Goal: Contribute content

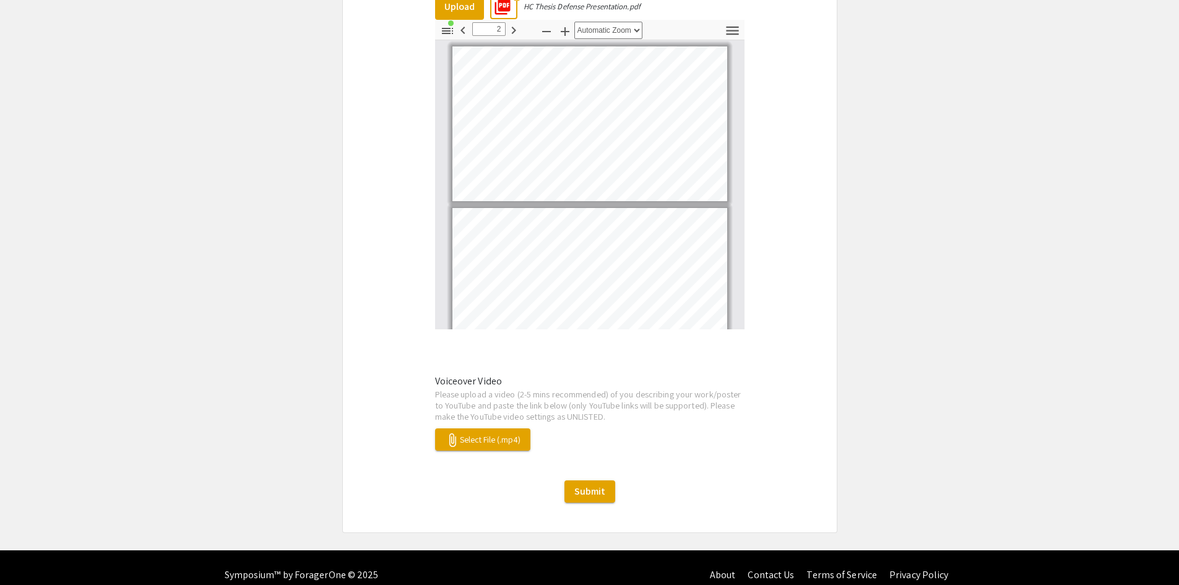
type input "1"
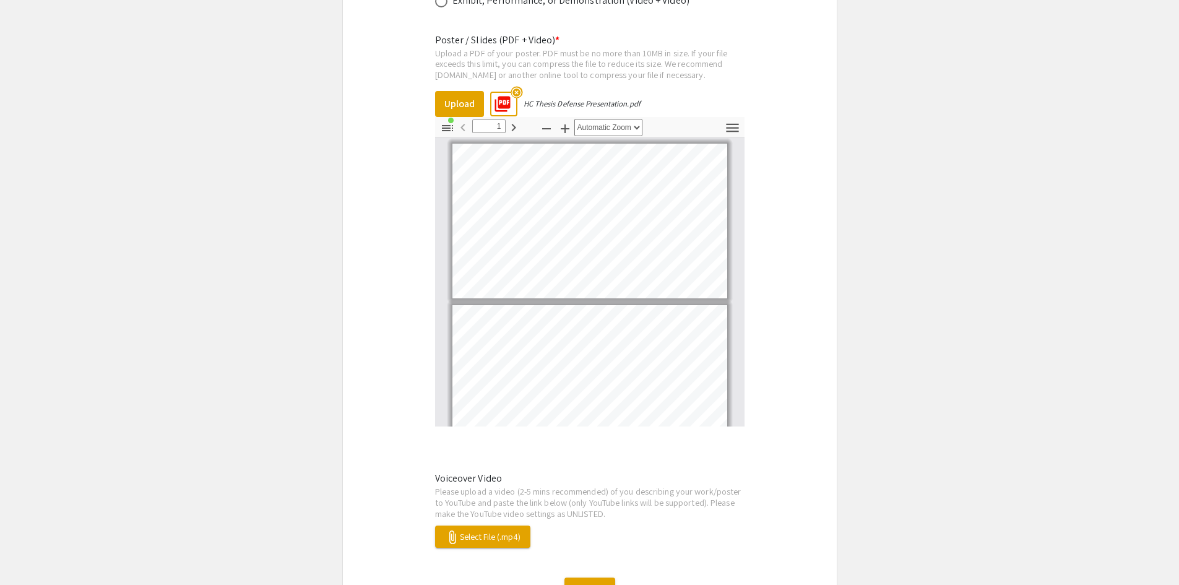
scroll to position [1672, 0]
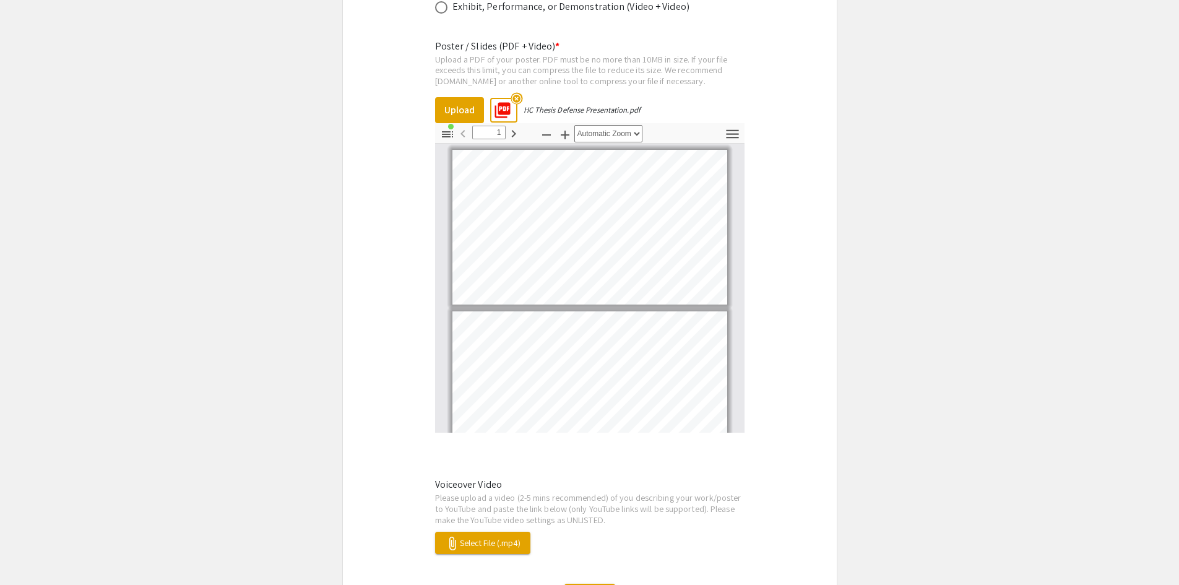
click at [516, 93] on mat-icon "highlight_off" at bounding box center [517, 99] width 12 height 12
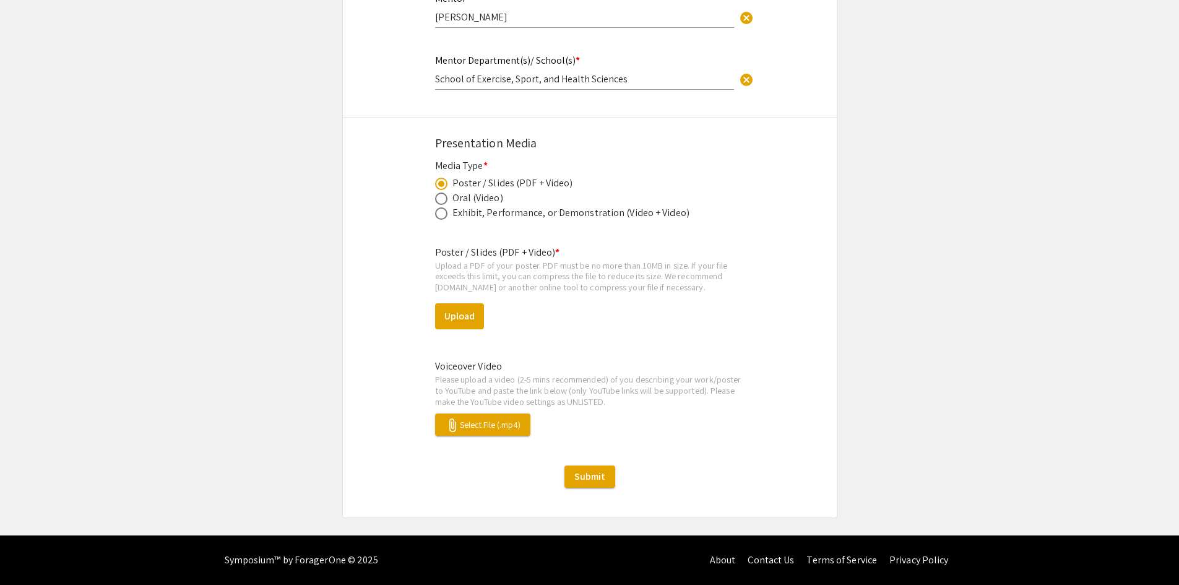
scroll to position [1451, 0]
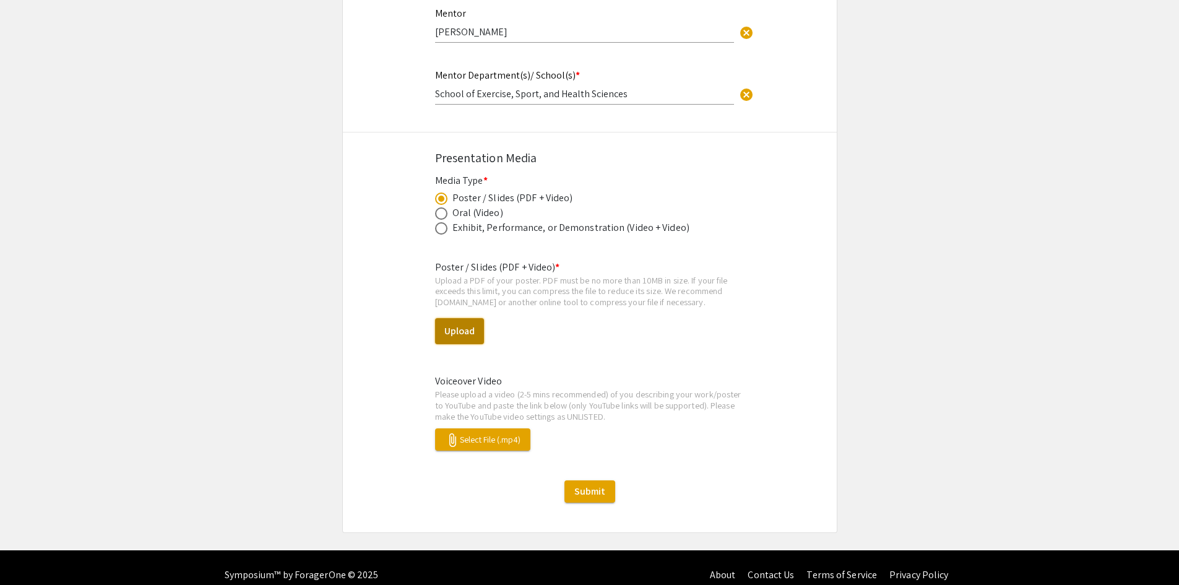
click at [467, 324] on button "Upload" at bounding box center [459, 331] width 49 height 26
select select "custom"
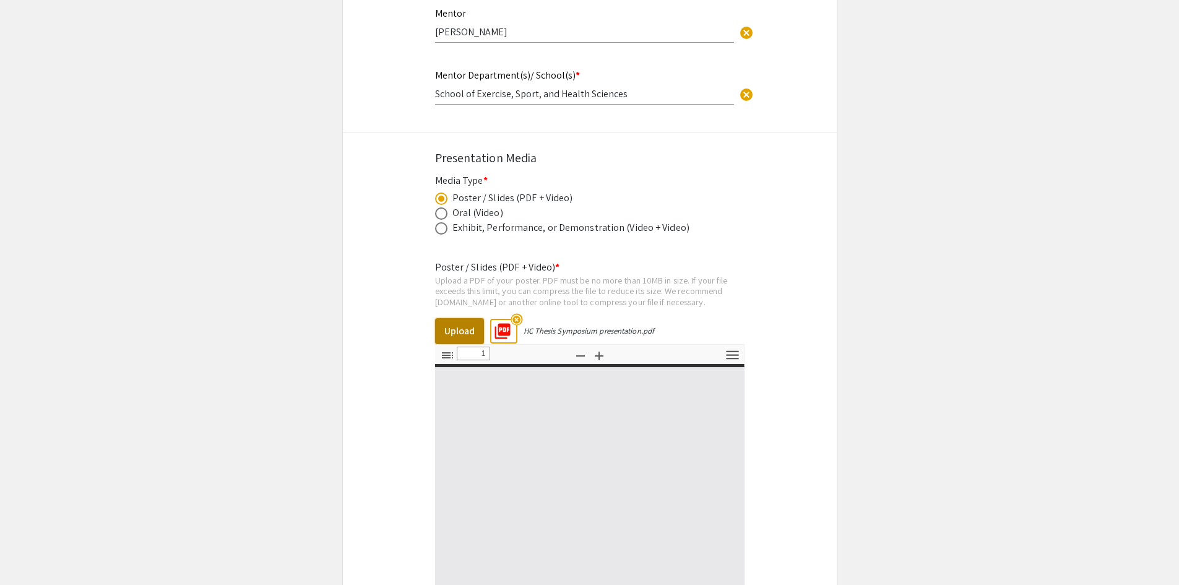
type input "0"
select select "custom"
type input "1"
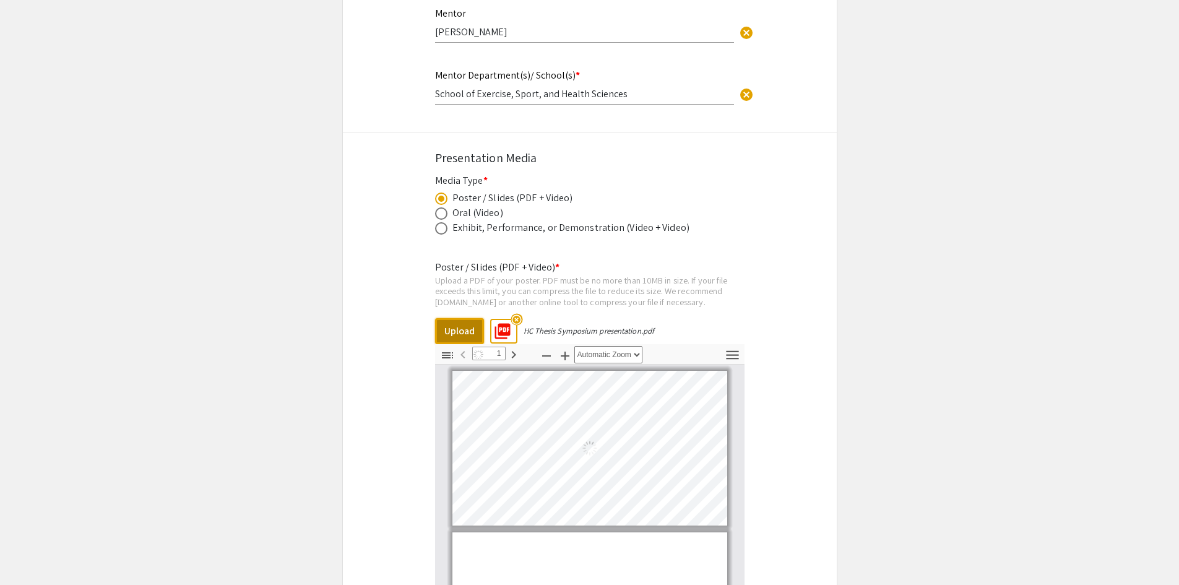
select select "auto"
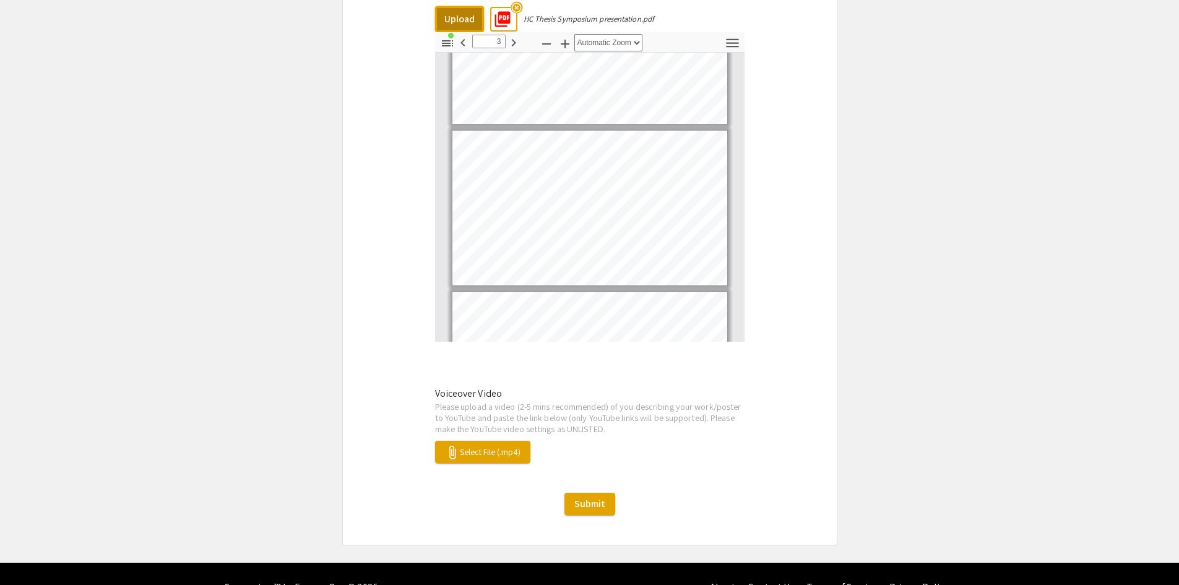
scroll to position [1775, 0]
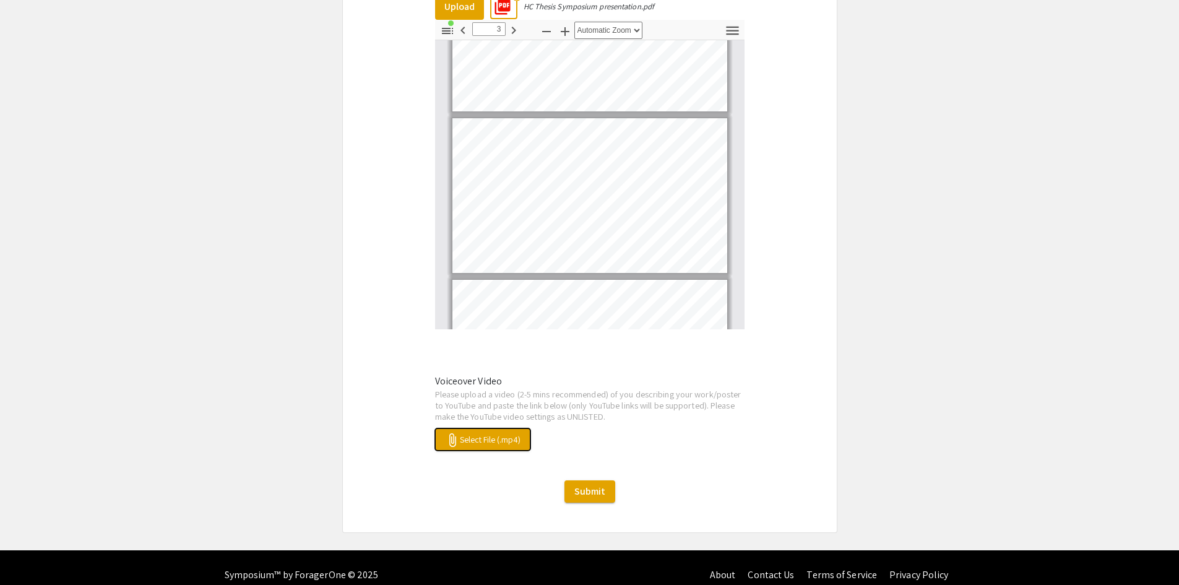
click at [520, 434] on span "attach_file Select File (.mp4)" at bounding box center [483, 439] width 76 height 11
click at [543, 434] on span "attach_file GMT20250813-020349_Recording_1920x1080.mp4" at bounding box center [546, 439] width 202 height 11
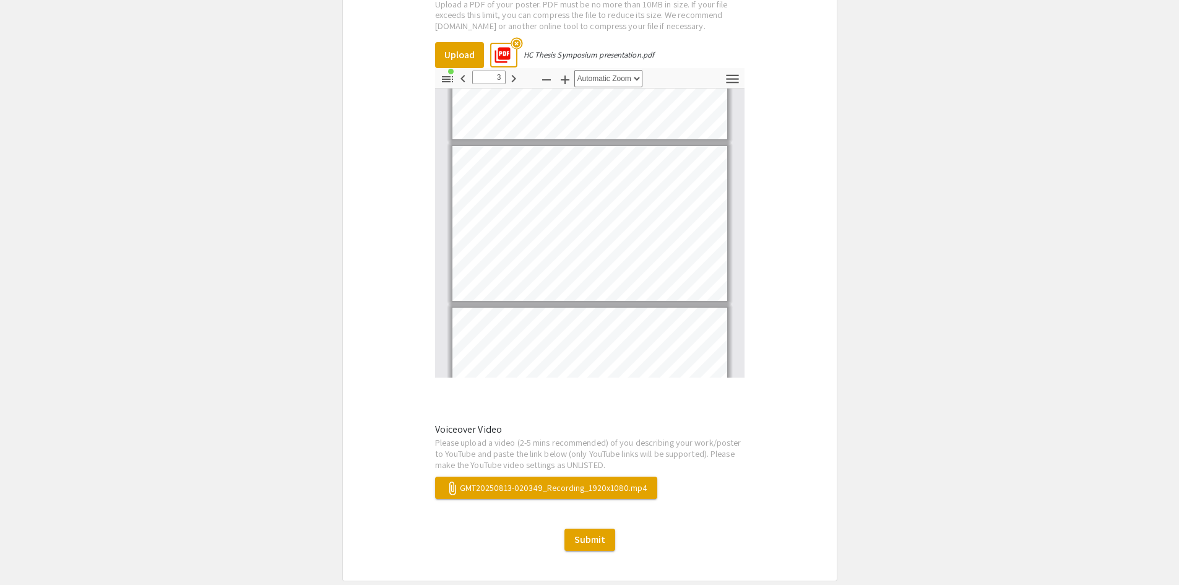
scroll to position [1755, 0]
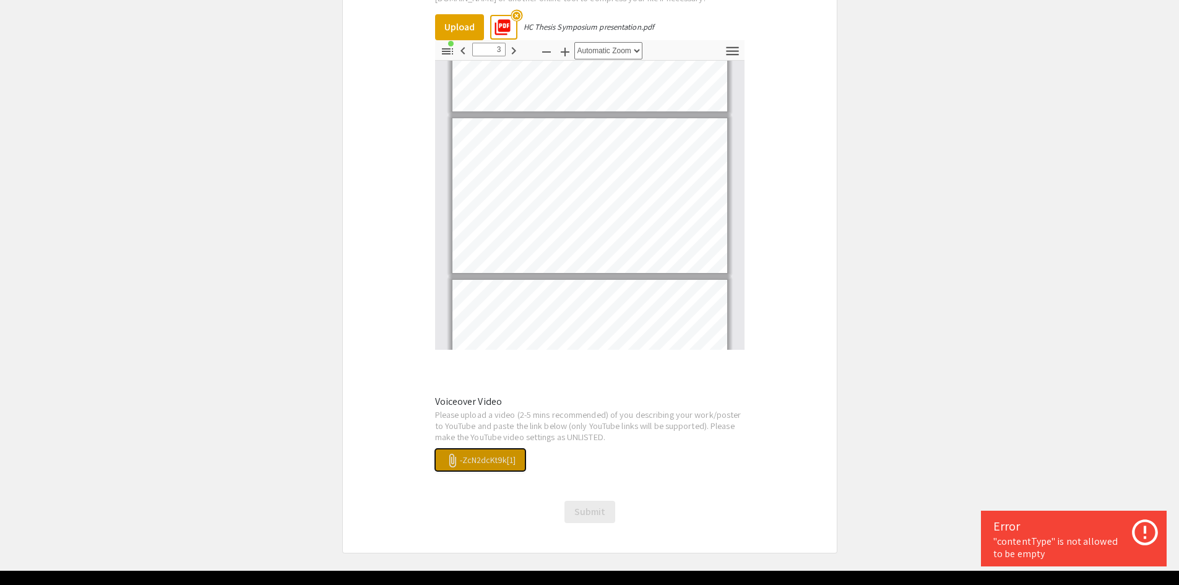
click at [481, 454] on span "attach_file -ZcN2dcKt9k[1]" at bounding box center [480, 459] width 71 height 11
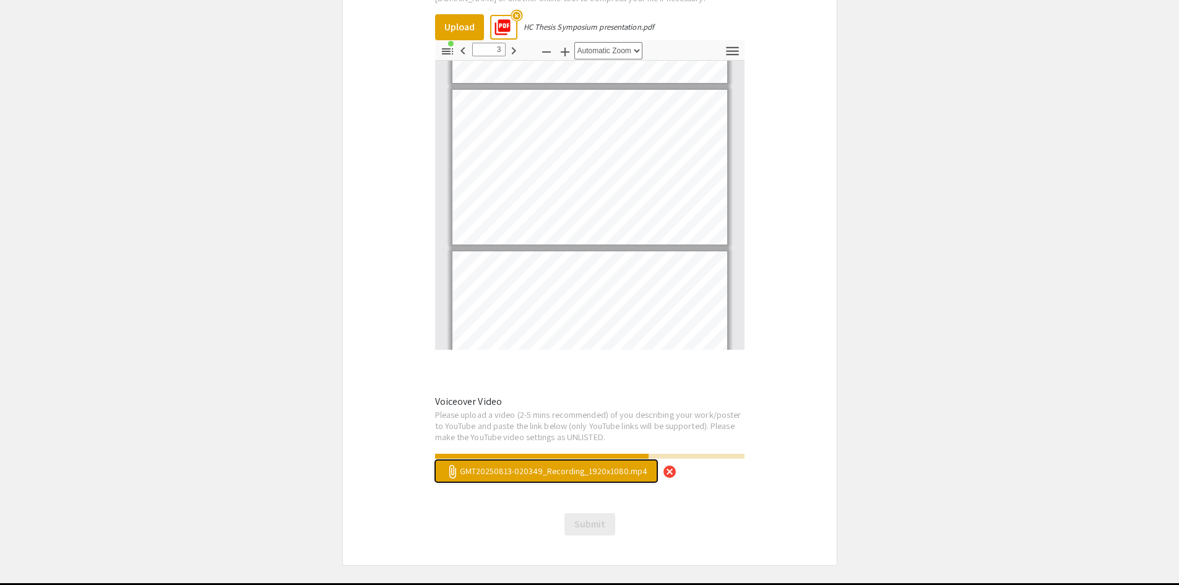
type input "4"
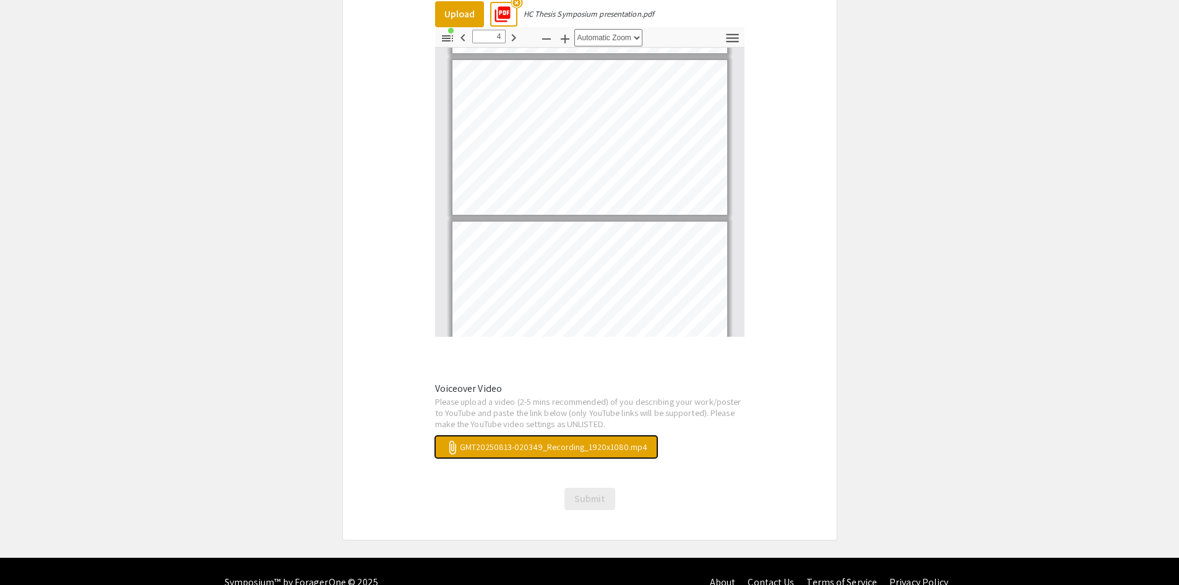
scroll to position [1775, 0]
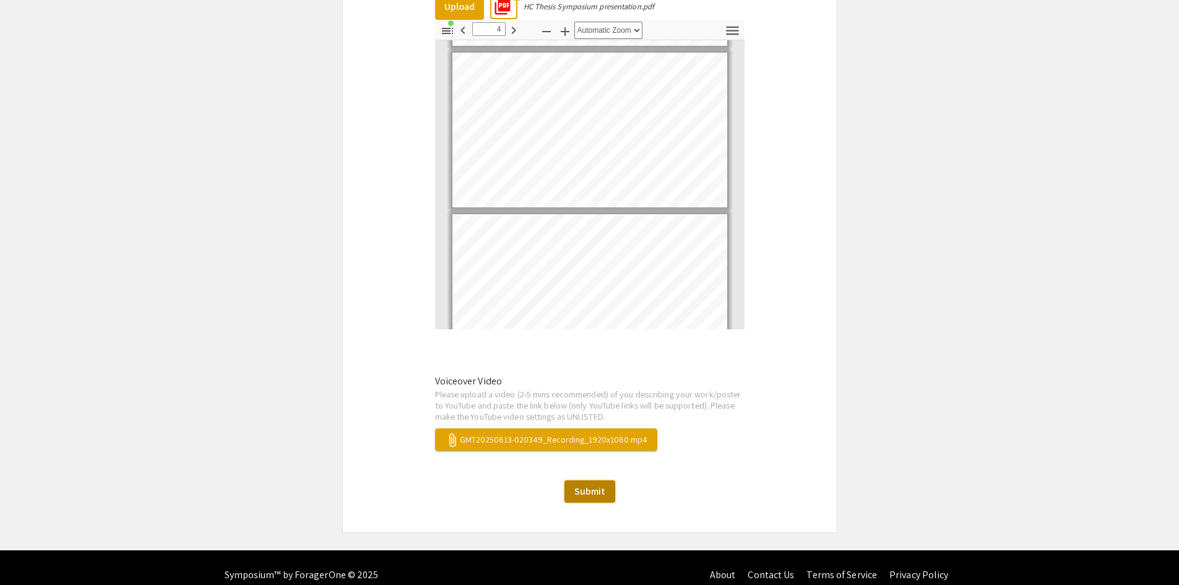
click at [597, 485] on span "Submit" at bounding box center [589, 491] width 31 height 13
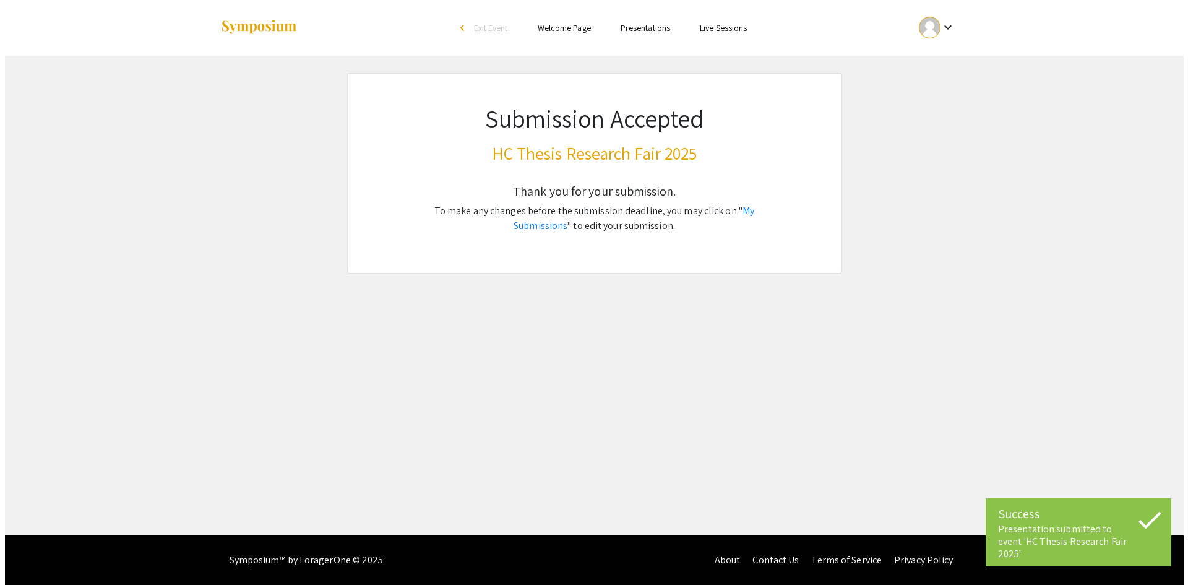
scroll to position [0, 0]
